Goal: Navigation & Orientation: Find specific page/section

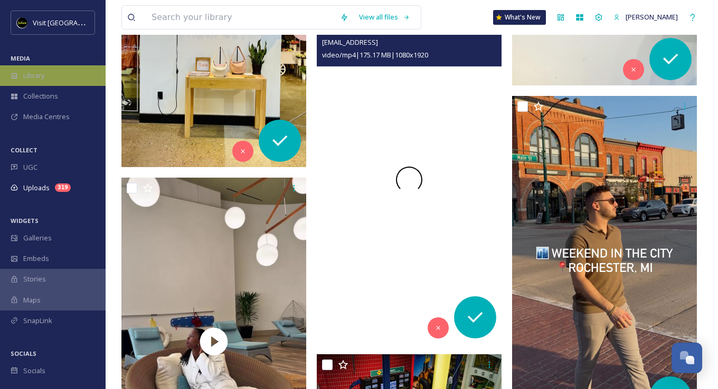
scroll to position [317, 0]
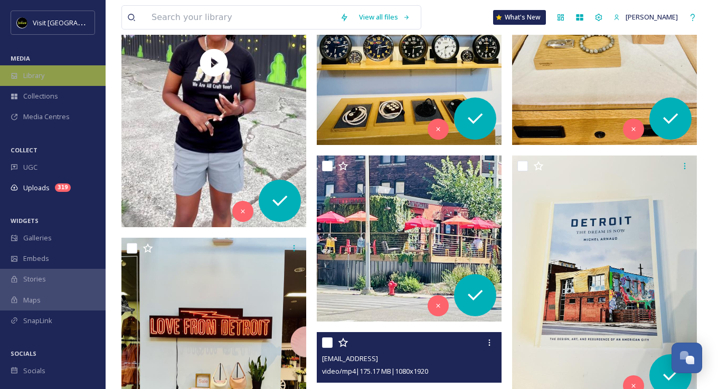
click at [44, 77] on span "Library" at bounding box center [33, 76] width 21 height 10
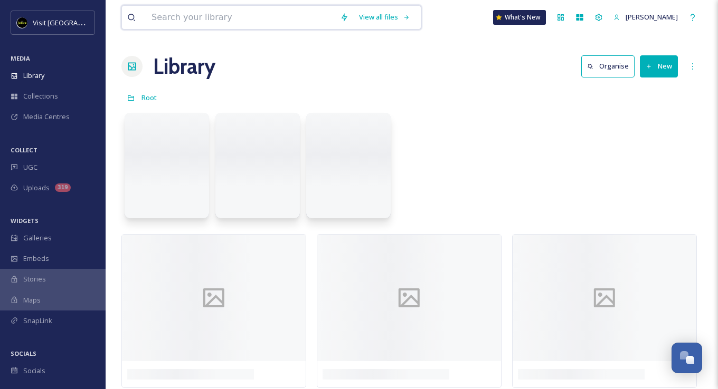
click at [251, 25] on input at bounding box center [240, 17] width 188 height 23
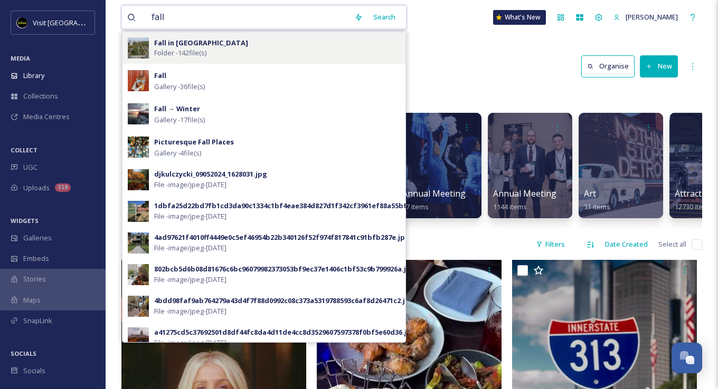
type input "fall"
click at [213, 58] on div "Fall in [GEOGRAPHIC_DATA] Folder - 142 file(s)" at bounding box center [263, 48] width 283 height 32
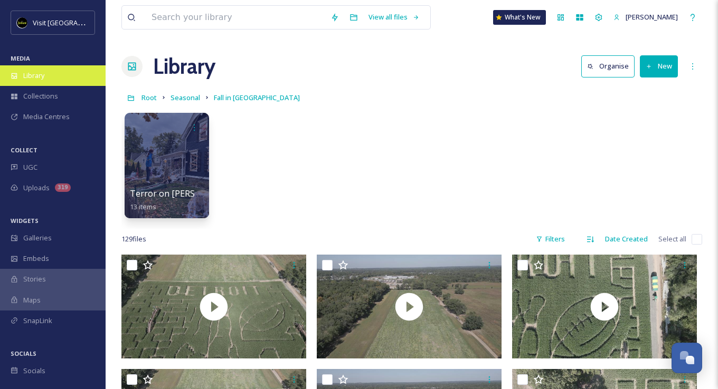
click at [33, 77] on span "Library" at bounding box center [33, 76] width 21 height 10
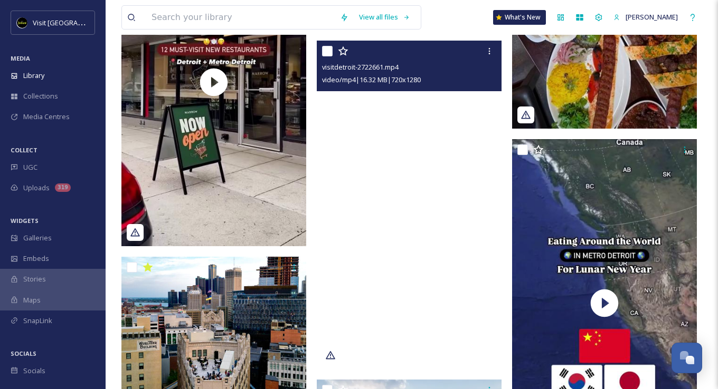
scroll to position [3852, 0]
